Goal: Information Seeking & Learning: Check status

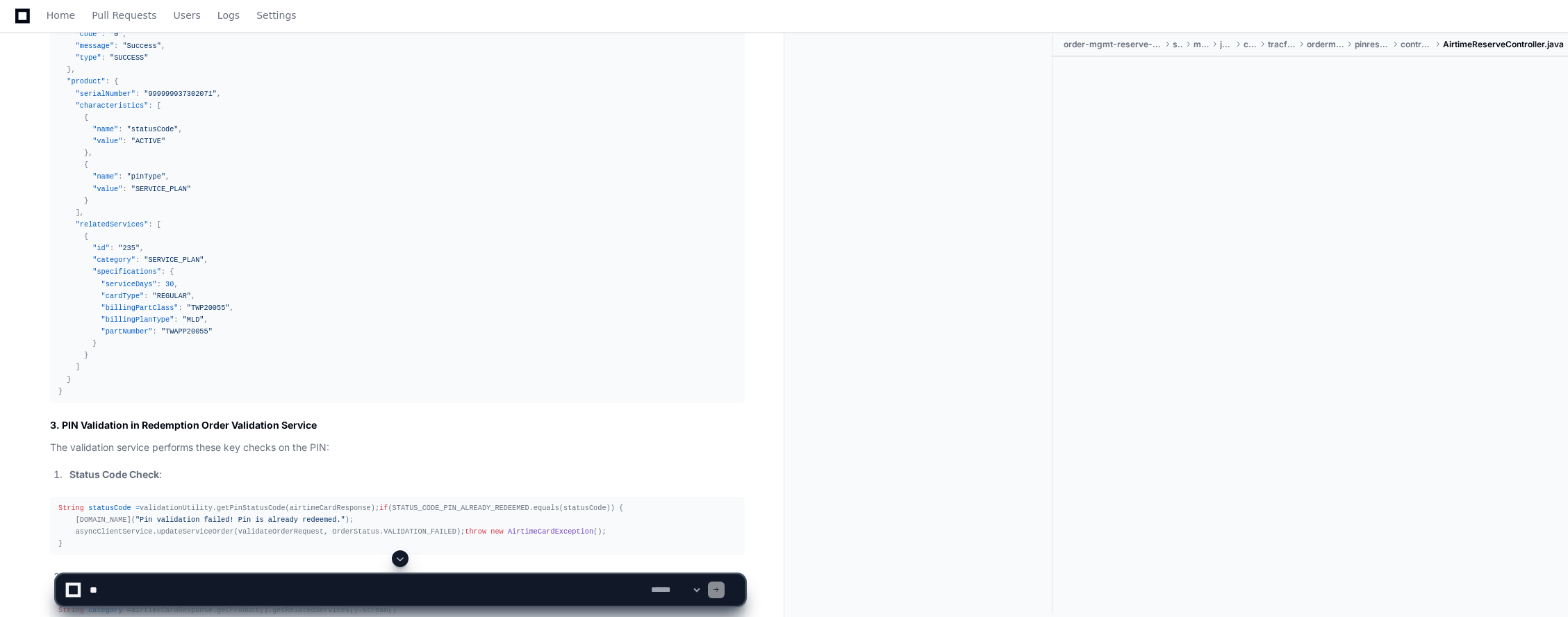
scroll to position [8098, 0]
